Goal: Task Accomplishment & Management: Complete application form

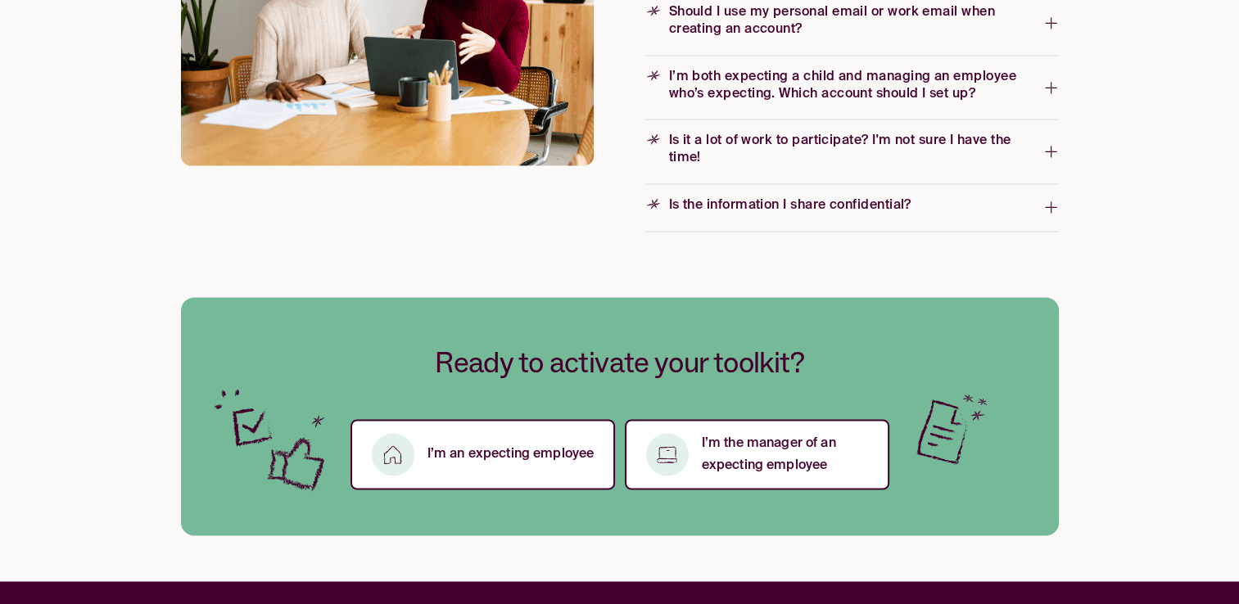
scroll to position [2743, 0]
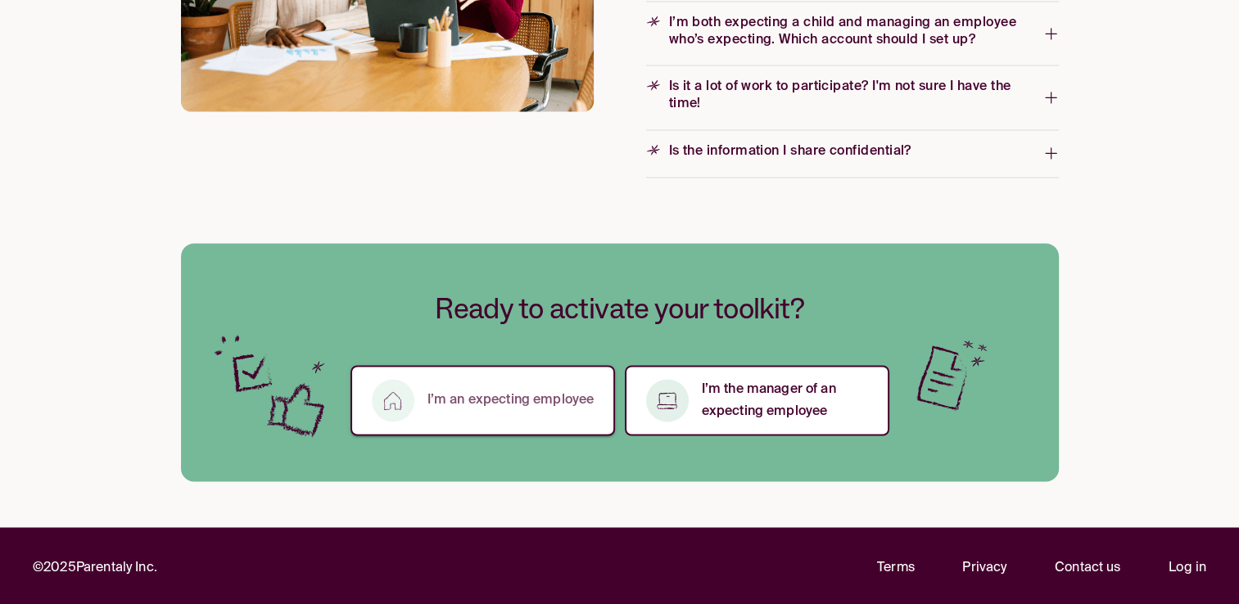
click at [491, 385] on button "I’m an expecting employee" at bounding box center [483, 400] width 265 height 70
click at [520, 391] on p "I’m an expecting employee" at bounding box center [511, 400] width 167 height 22
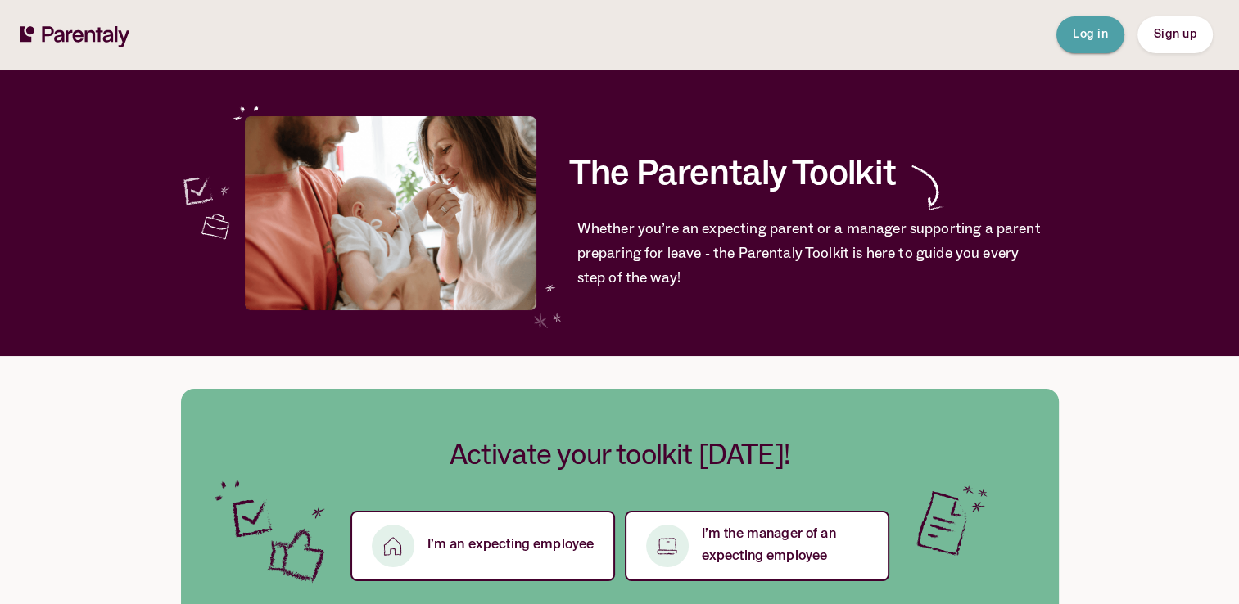
click at [1086, 31] on span "Log in" at bounding box center [1090, 34] width 35 height 11
